Goal: Navigation & Orientation: Find specific page/section

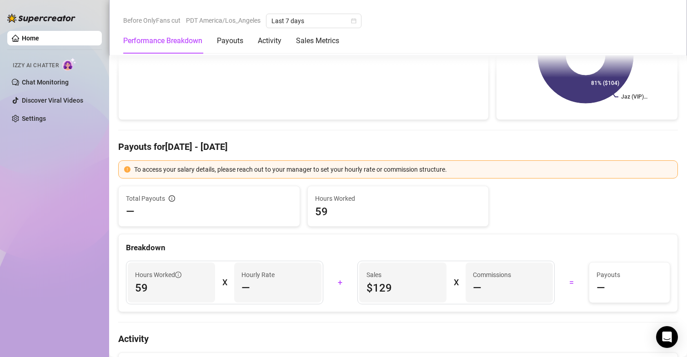
scroll to position [182, 0]
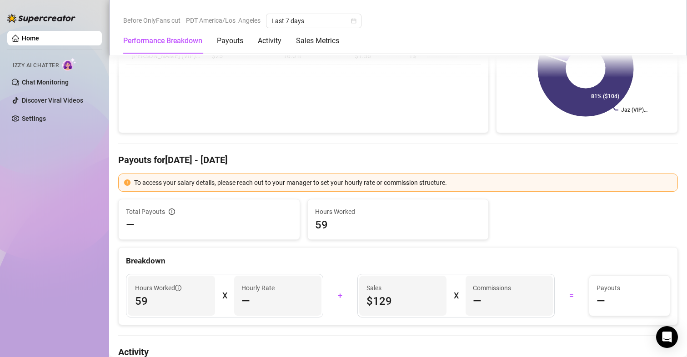
click at [385, 113] on div "Performance by OnlyFans Creator Name Total Sales & Tips Est. Hours Worked Sales…" at bounding box center [303, 59] width 371 height 148
click at [45, 82] on link "Chat Monitoring" at bounding box center [45, 82] width 47 height 7
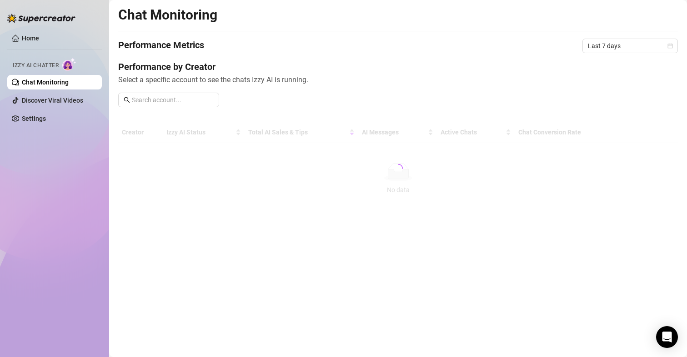
click at [45, 82] on link "Chat Monitoring" at bounding box center [45, 82] width 47 height 7
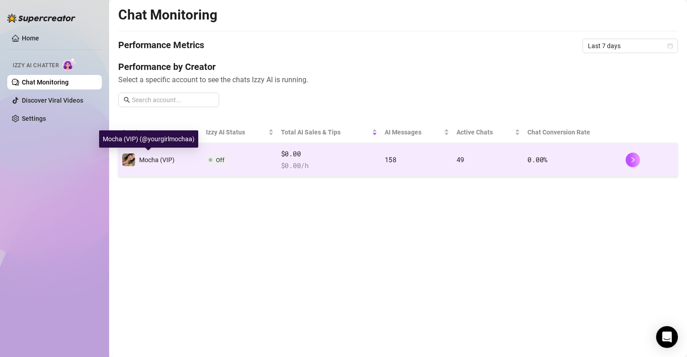
click at [144, 160] on span "Mocha (VIP)" at bounding box center [156, 159] width 35 height 7
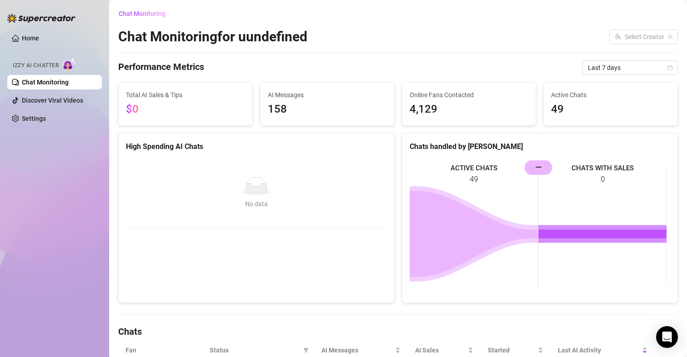
click at [69, 79] on link "Chat Monitoring" at bounding box center [45, 82] width 47 height 7
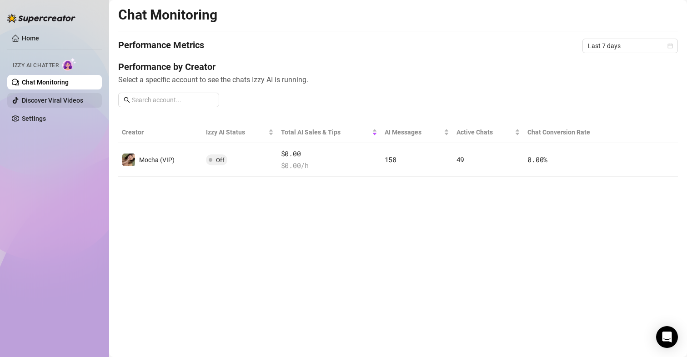
click at [51, 100] on link "Discover Viral Videos" at bounding box center [52, 100] width 61 height 7
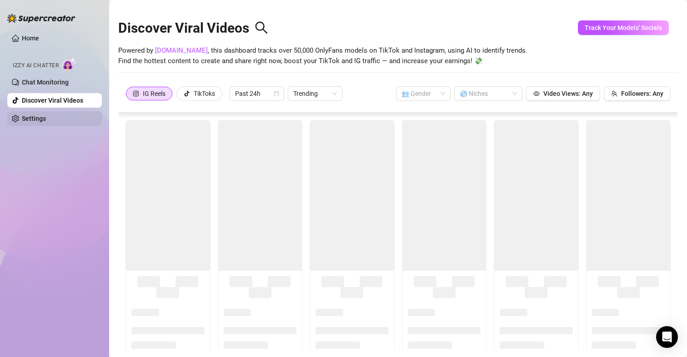
click at [46, 122] on link "Settings" at bounding box center [34, 118] width 24 height 7
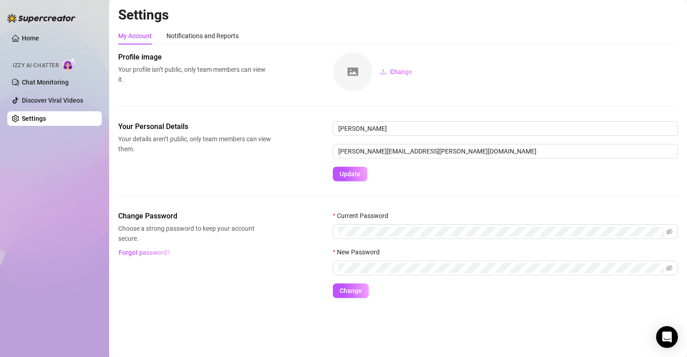
click at [675, 51] on div "My Account Notifications and Reports Profile image Your profile isn’t public, o…" at bounding box center [398, 162] width 560 height 271
click at [617, 28] on div "My Account Notifications and Reports" at bounding box center [398, 35] width 560 height 17
click at [211, 29] on div "Notifications and Reports" at bounding box center [202, 35] width 72 height 17
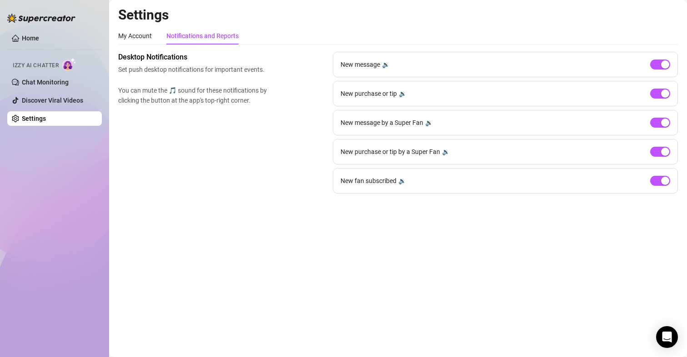
click at [69, 64] on img at bounding box center [69, 64] width 14 height 13
click at [46, 120] on link "Settings" at bounding box center [34, 118] width 24 height 7
click at [39, 42] on link "Home" at bounding box center [30, 38] width 17 height 7
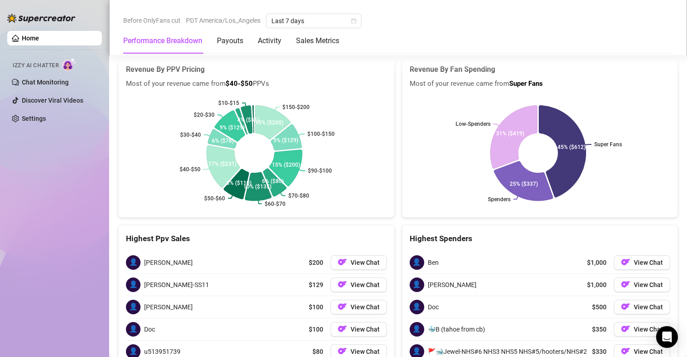
scroll to position [1529, 0]
